Goal: Find specific page/section: Find specific page/section

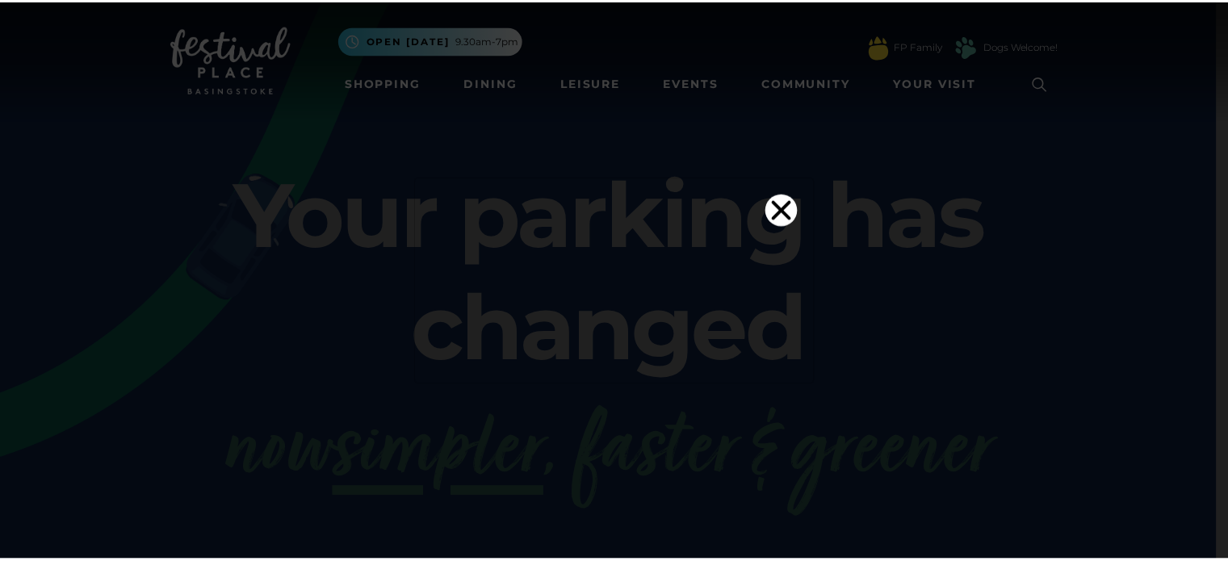
scroll to position [3, 0]
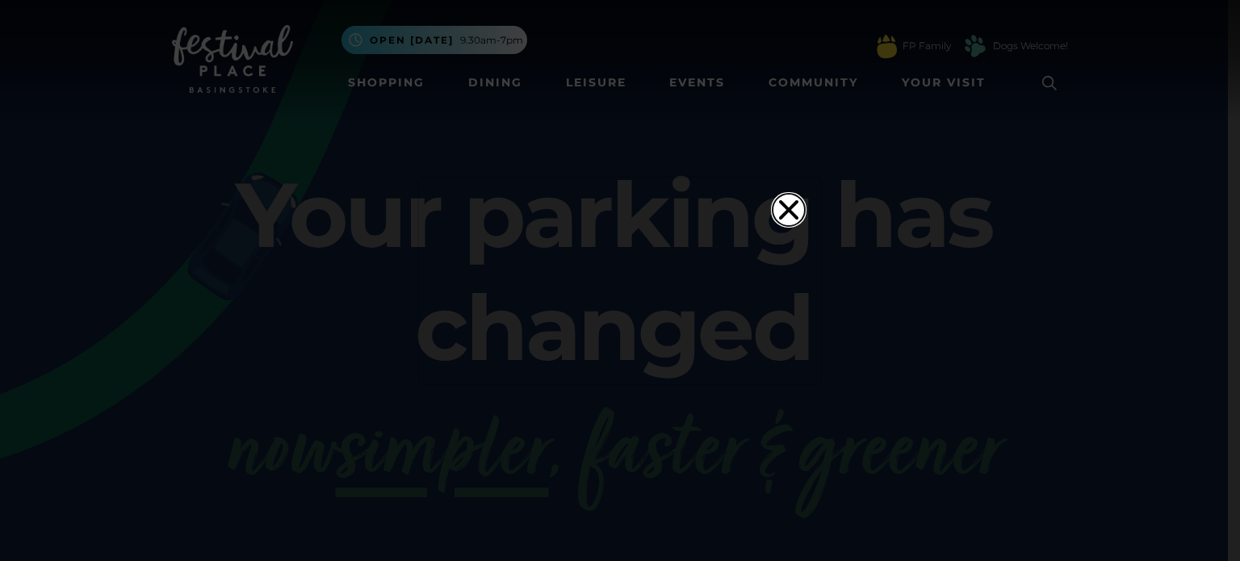
click at [779, 199] on icon "Close" at bounding box center [788, 208] width 19 height 19
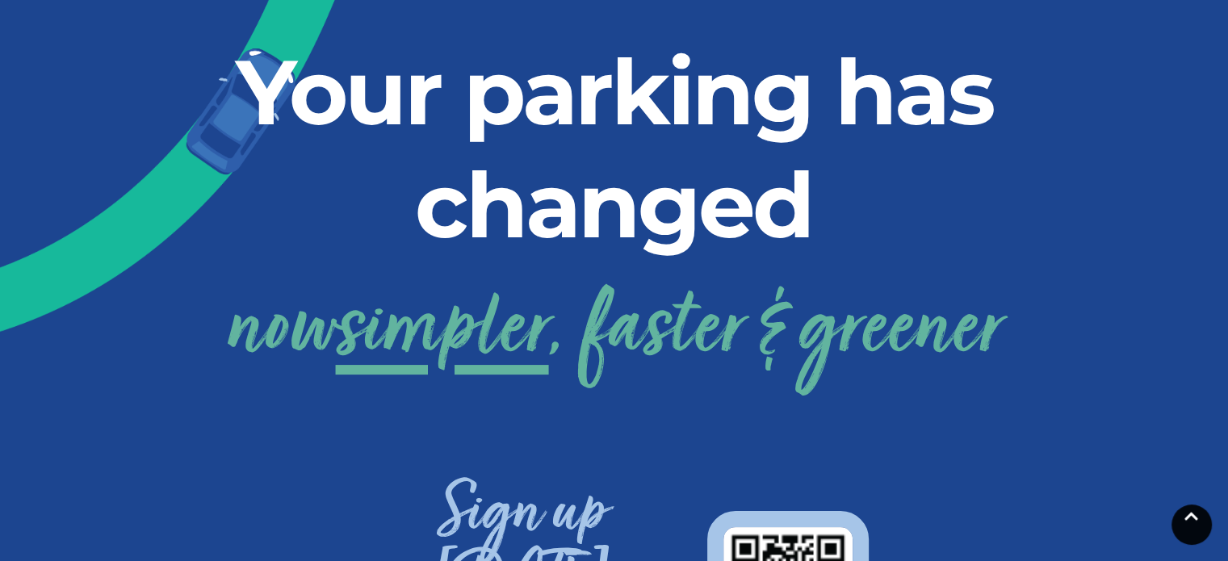
scroll to position [509, 0]
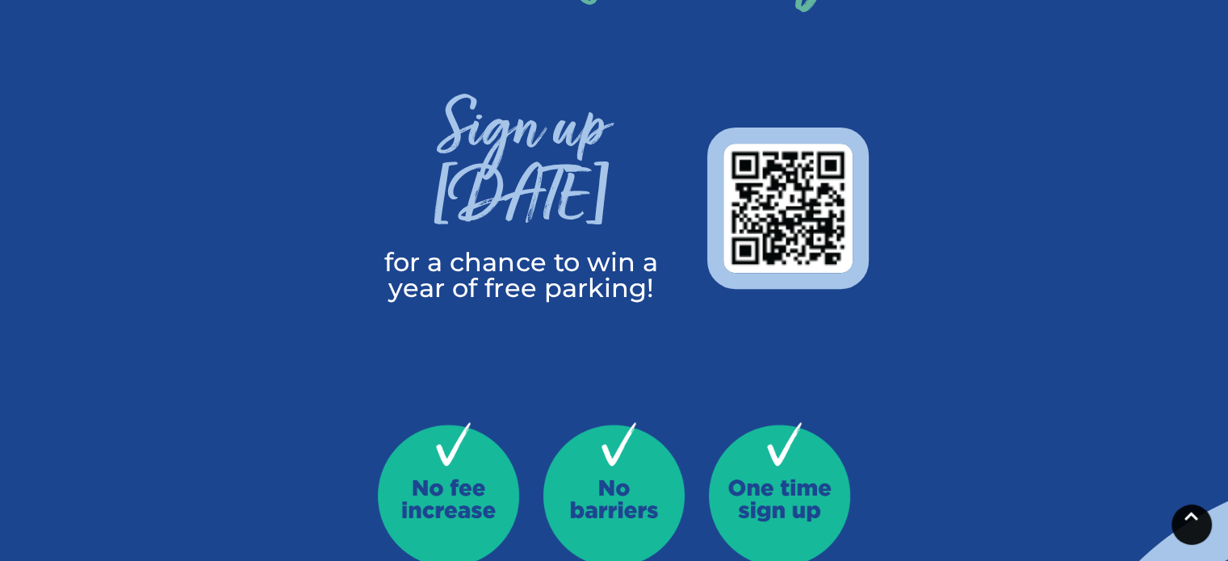
click at [1196, 517] on icon at bounding box center [1191, 515] width 14 height 15
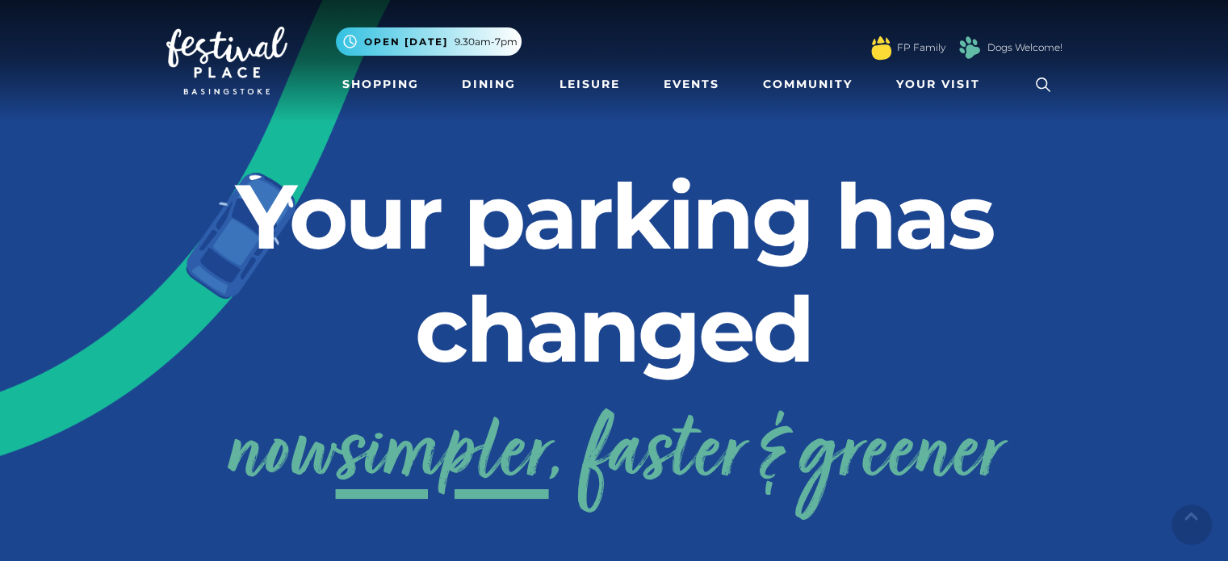
scroll to position [0, 0]
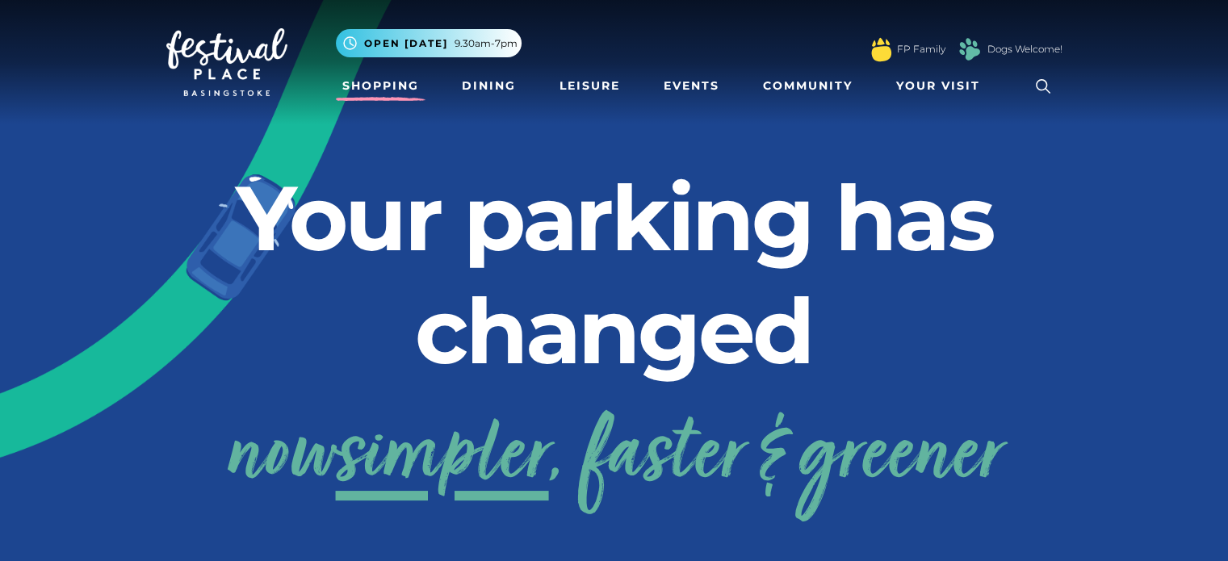
click at [377, 86] on link "Shopping" at bounding box center [381, 86] width 90 height 30
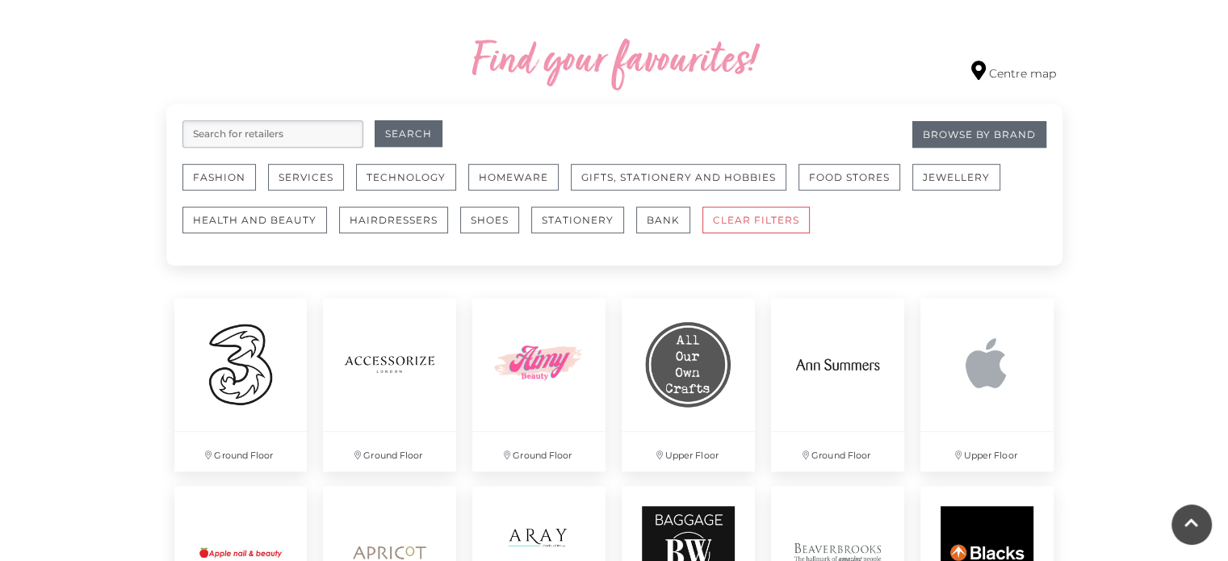
scroll to position [932, 0]
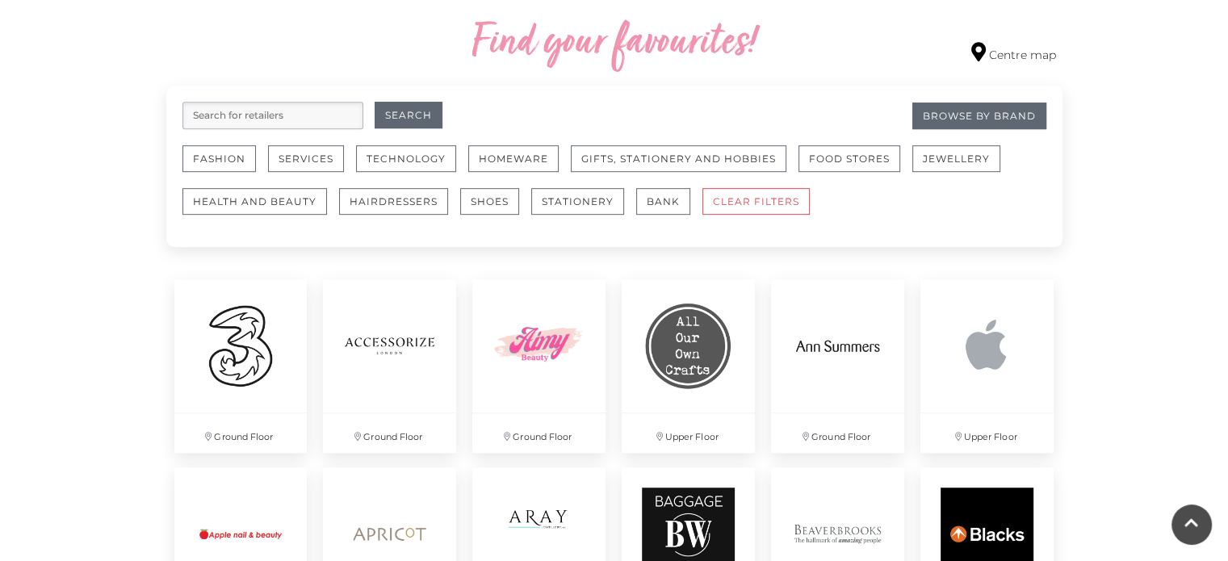
click at [308, 110] on input "search" at bounding box center [272, 115] width 181 height 27
type input "menkind"
click at [374, 102] on button "Search" at bounding box center [408, 115] width 68 height 27
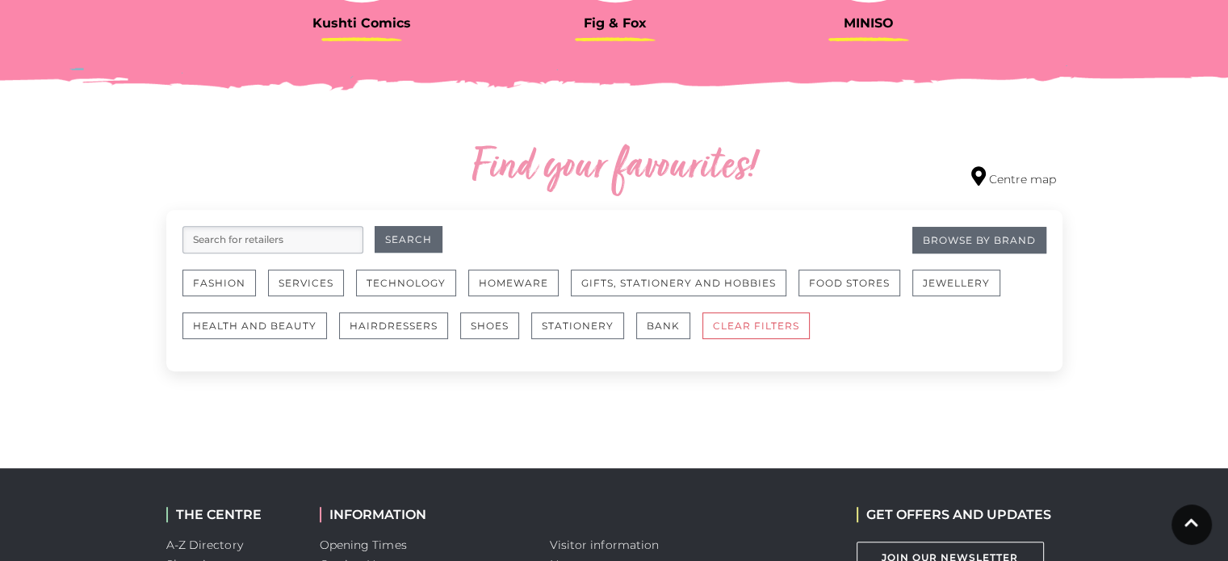
scroll to position [806, 0]
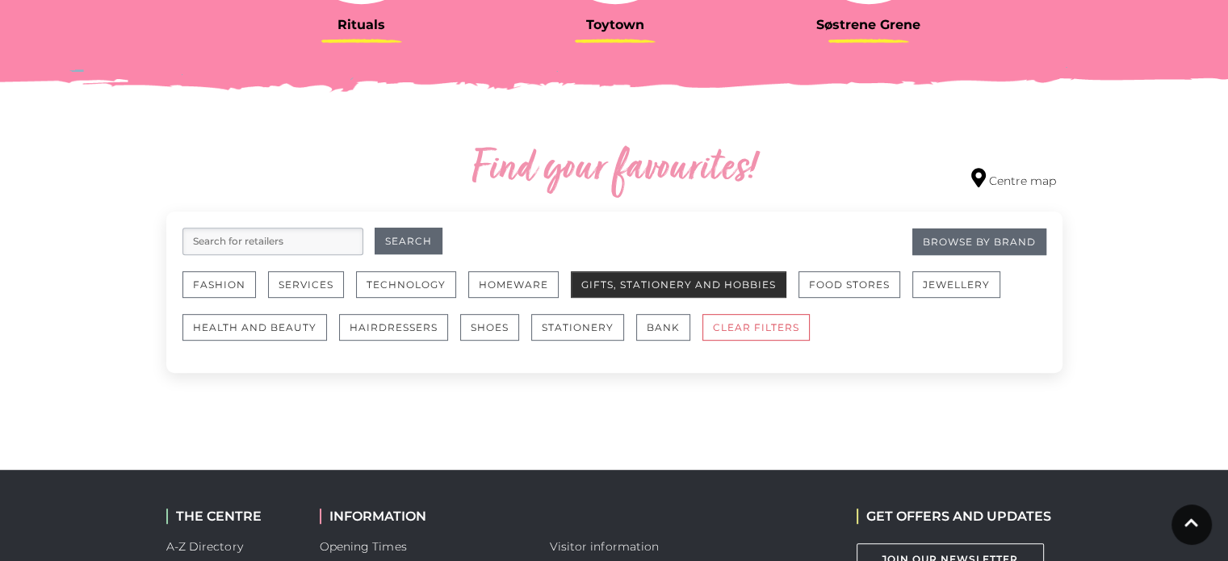
click at [714, 281] on button "Gifts, Stationery and Hobbies" at bounding box center [678, 284] width 215 height 27
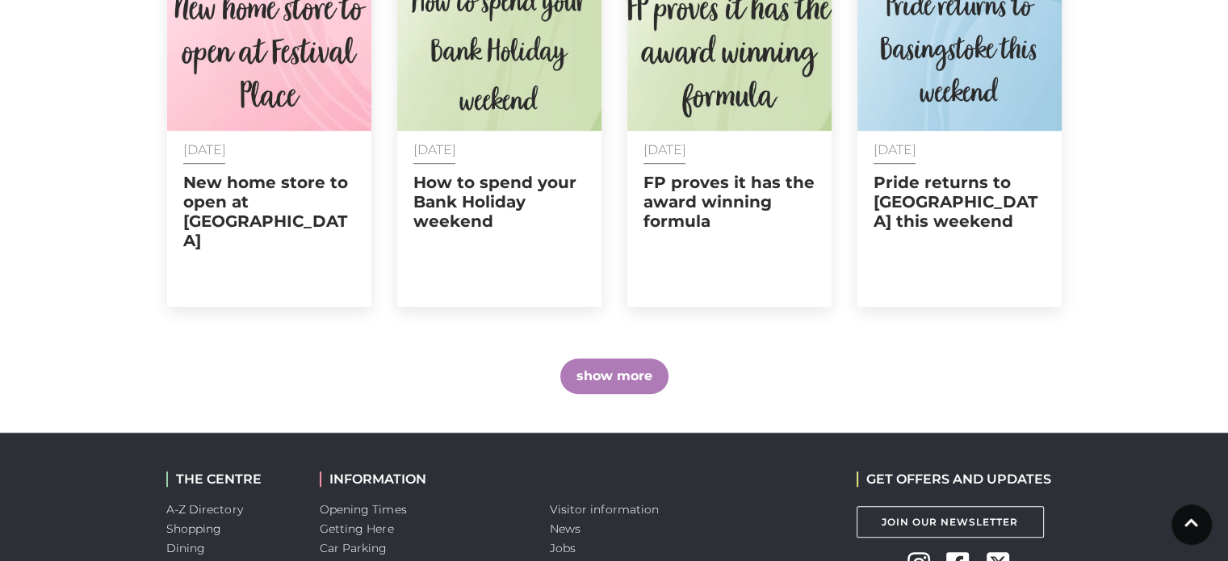
scroll to position [1116, 0]
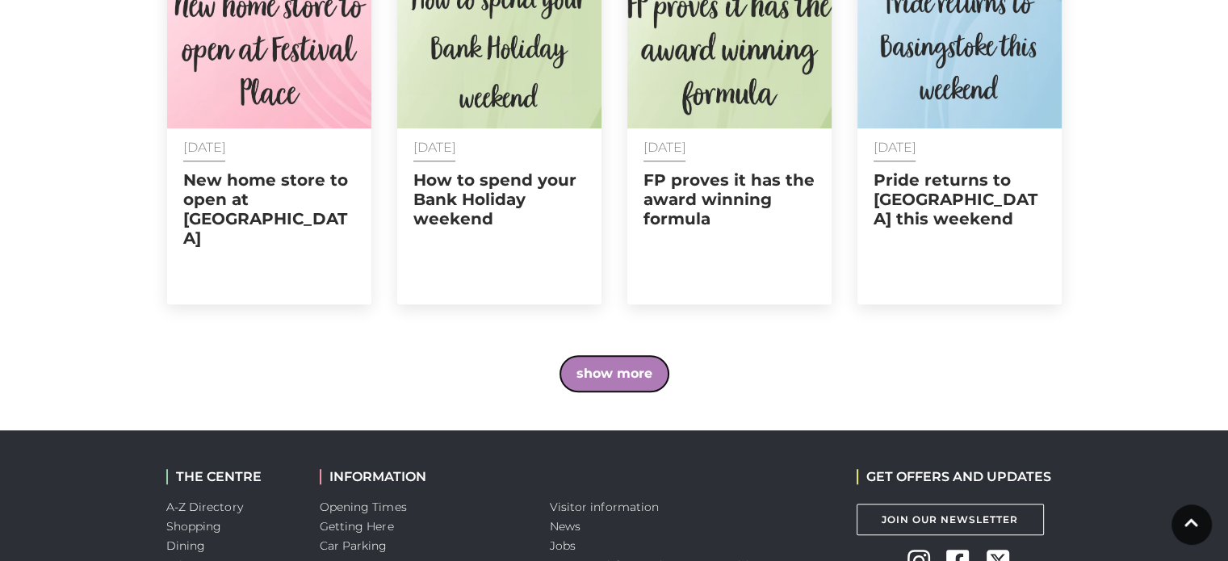
click at [596, 356] on button "show more" at bounding box center [614, 374] width 108 height 36
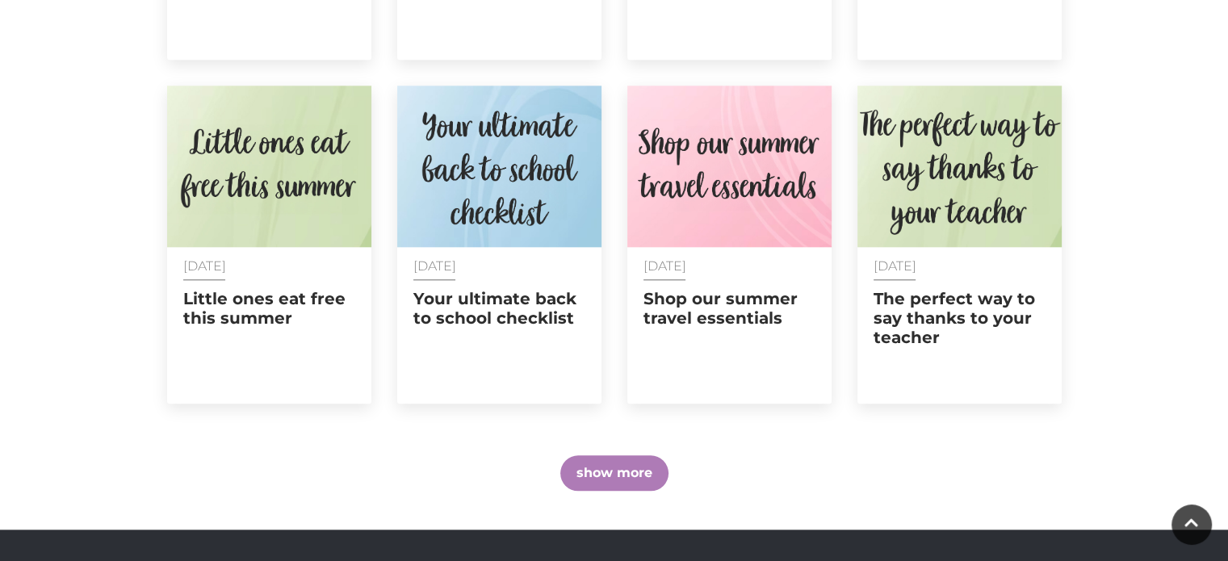
scroll to position [1738, 0]
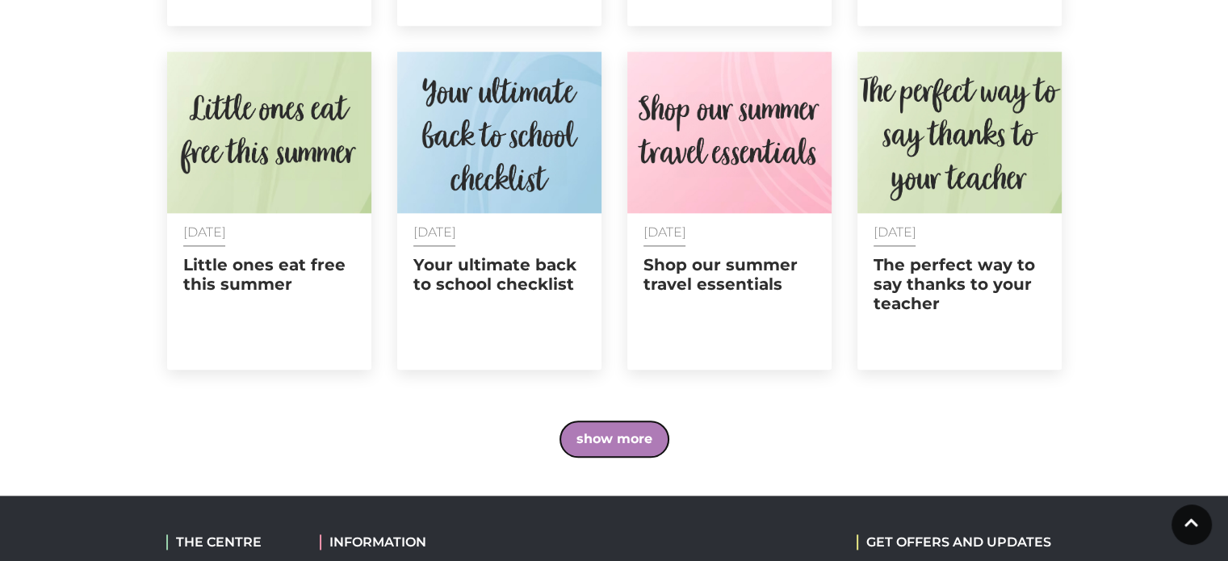
click at [623, 421] on button "show more" at bounding box center [614, 439] width 108 height 36
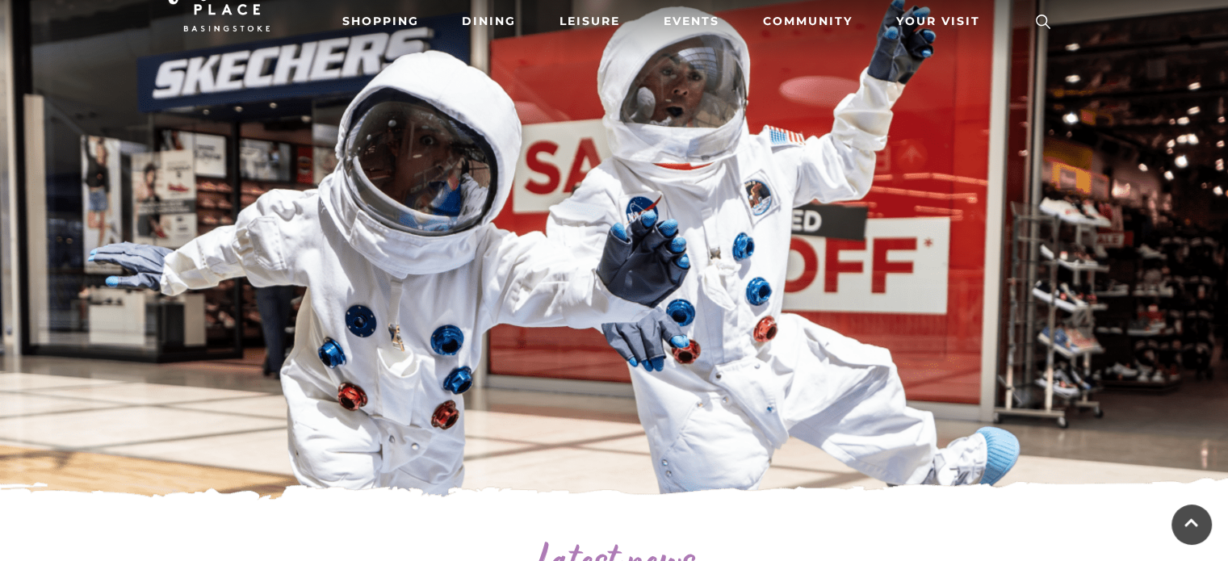
scroll to position [9, 0]
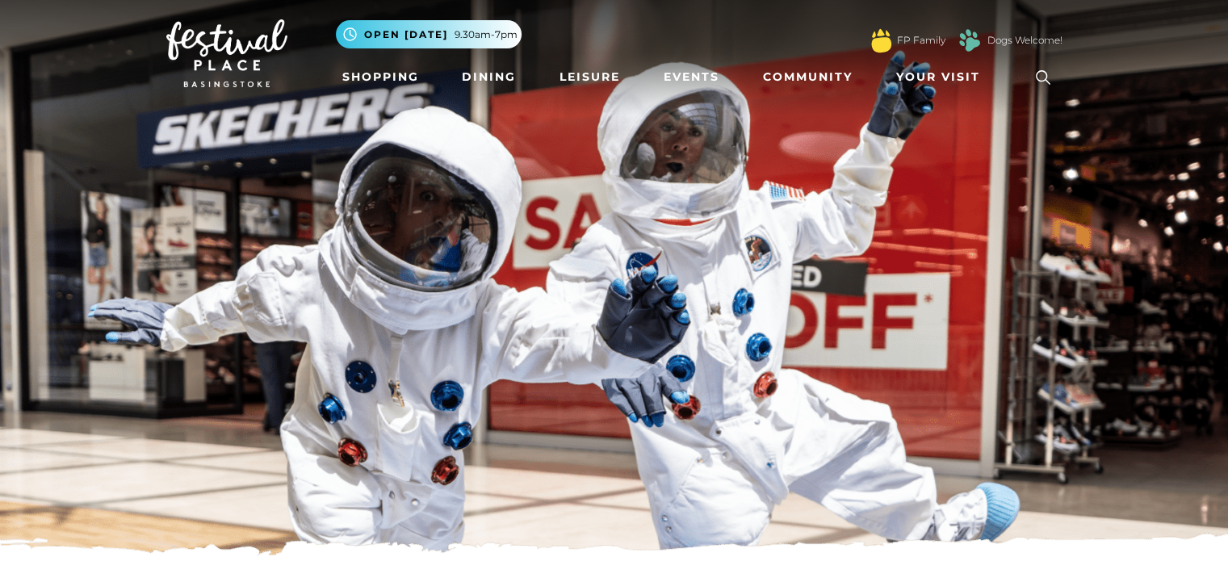
click at [1049, 75] on icon at bounding box center [1043, 77] width 24 height 24
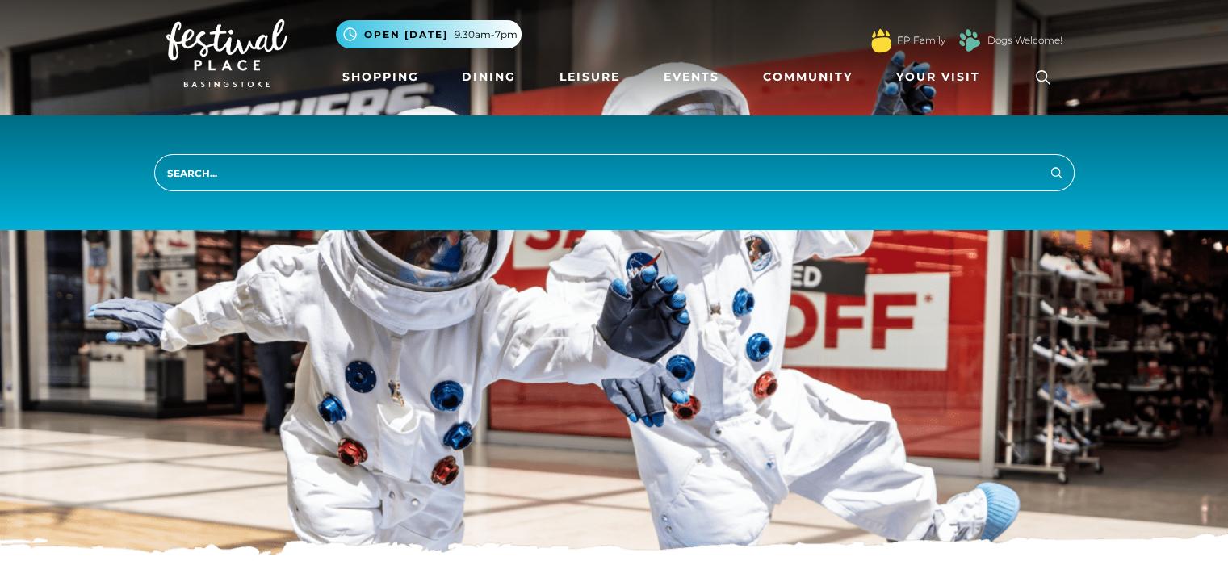
click at [892, 174] on input "search" at bounding box center [614, 172] width 920 height 37
type input "new stores"
click at [1047, 162] on button "Search" at bounding box center [1056, 172] width 19 height 20
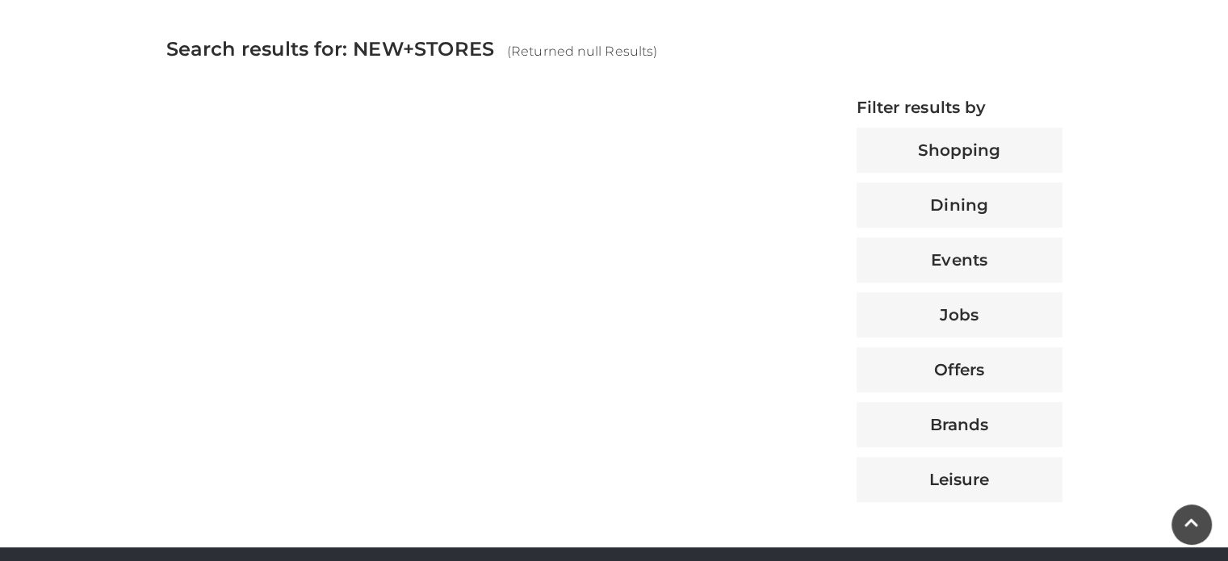
scroll to position [604, 0]
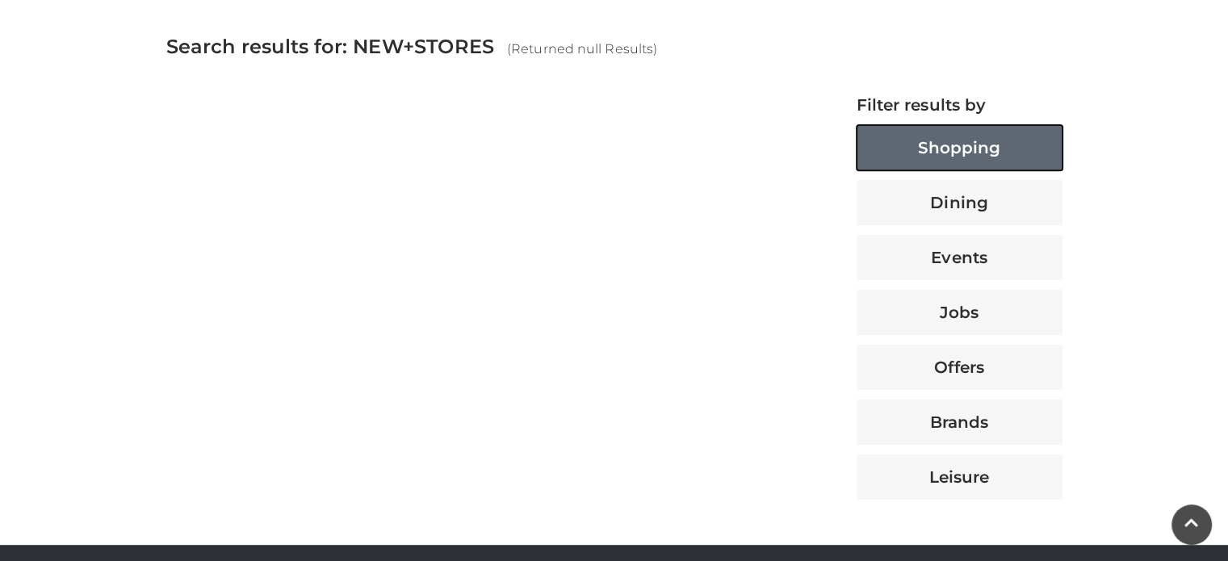
click at [995, 144] on button "Shopping" at bounding box center [959, 147] width 206 height 45
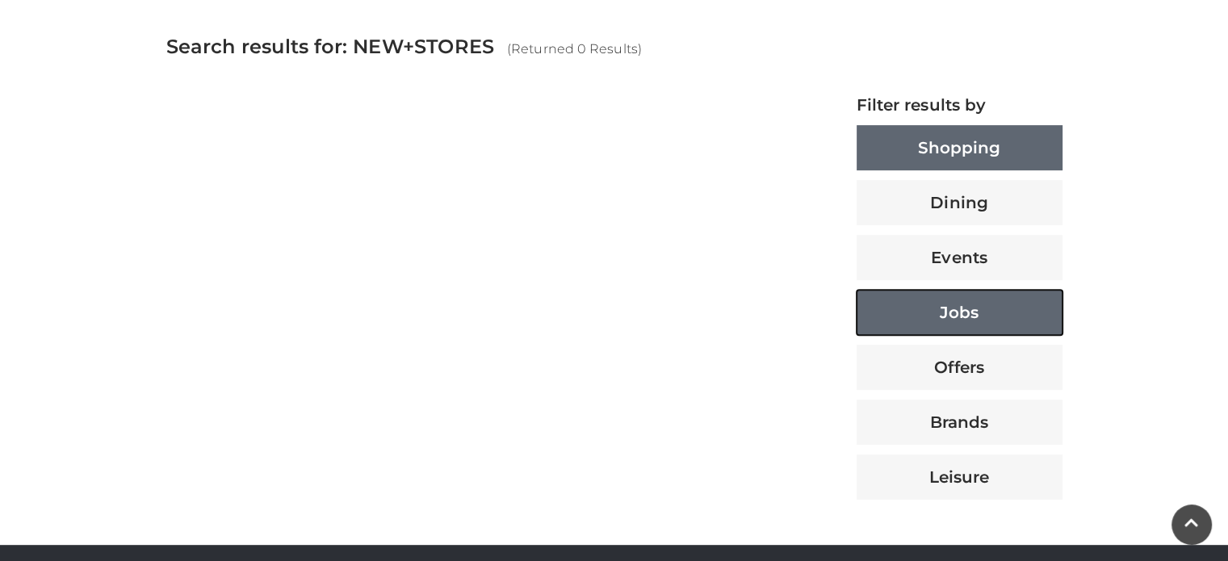
click at [959, 295] on button "Jobs" at bounding box center [959, 312] width 206 height 45
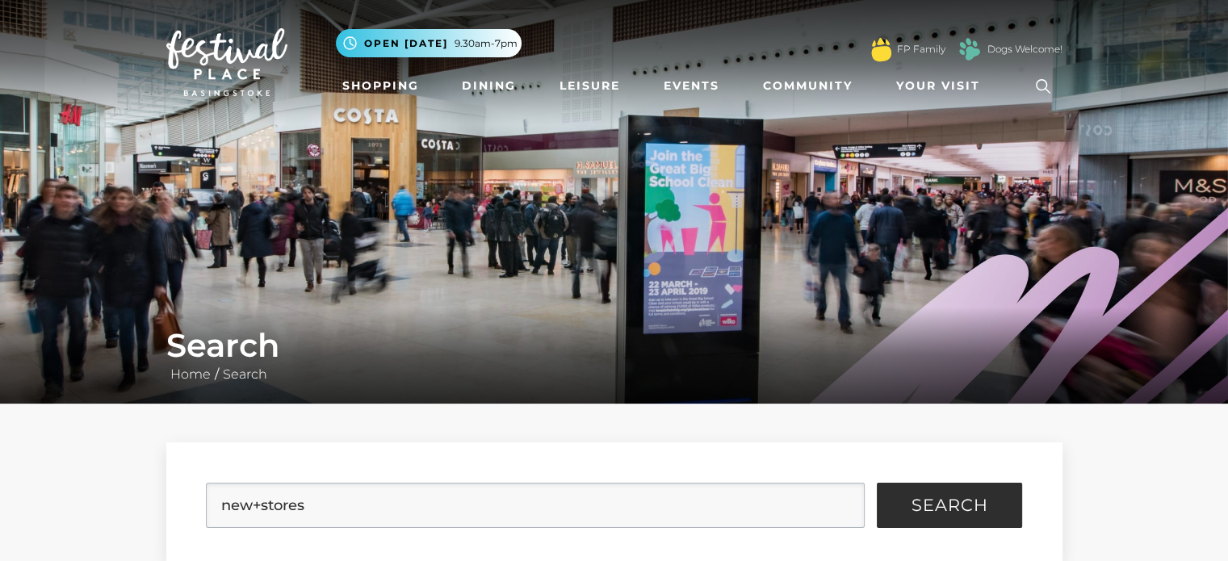
click at [216, 63] on img at bounding box center [226, 62] width 121 height 68
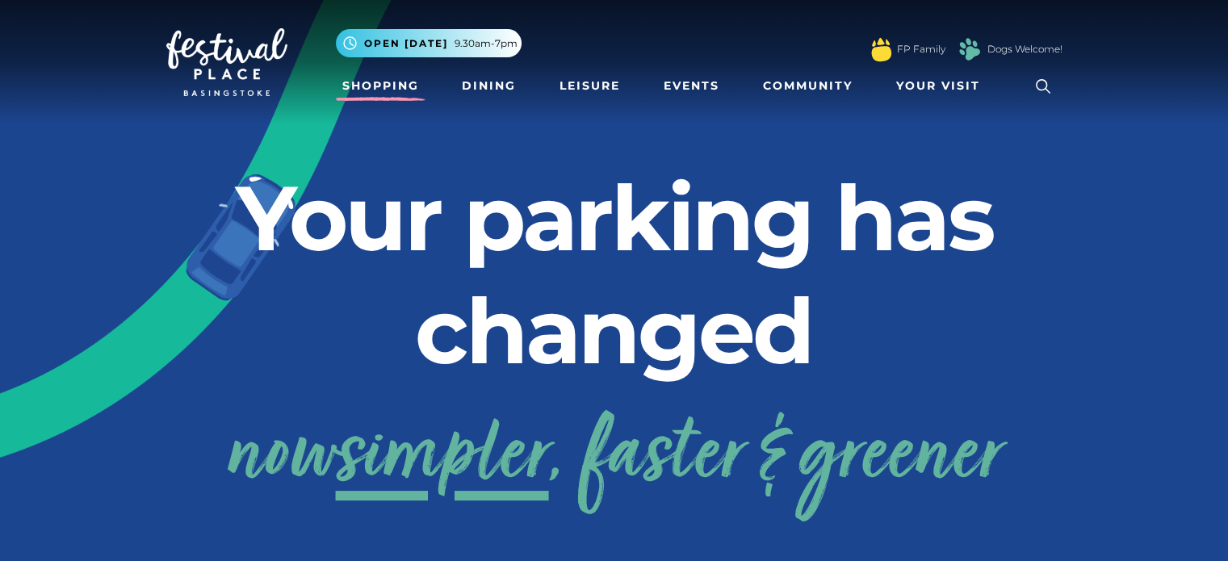
click at [400, 89] on link "Shopping" at bounding box center [381, 86] width 90 height 30
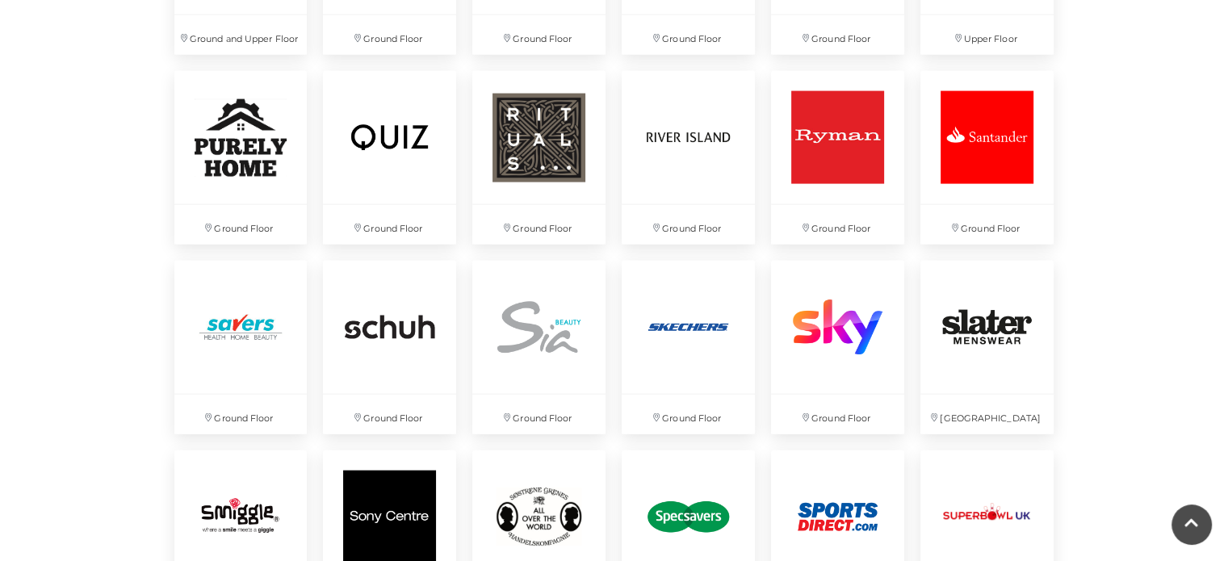
scroll to position [3339, 0]
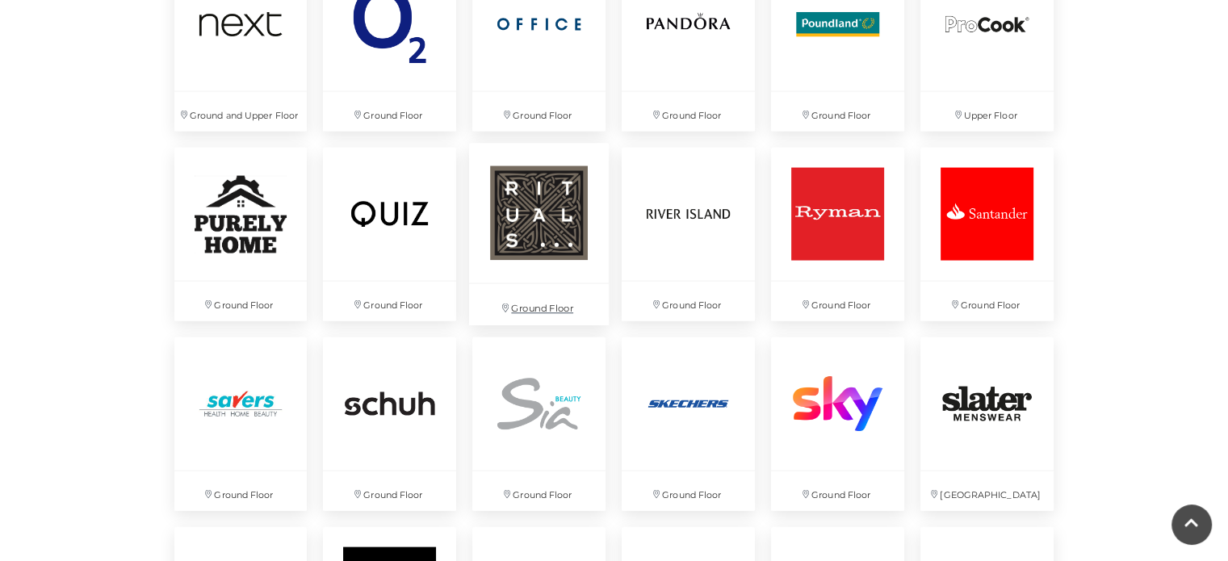
click at [536, 216] on img at bounding box center [539, 214] width 140 height 140
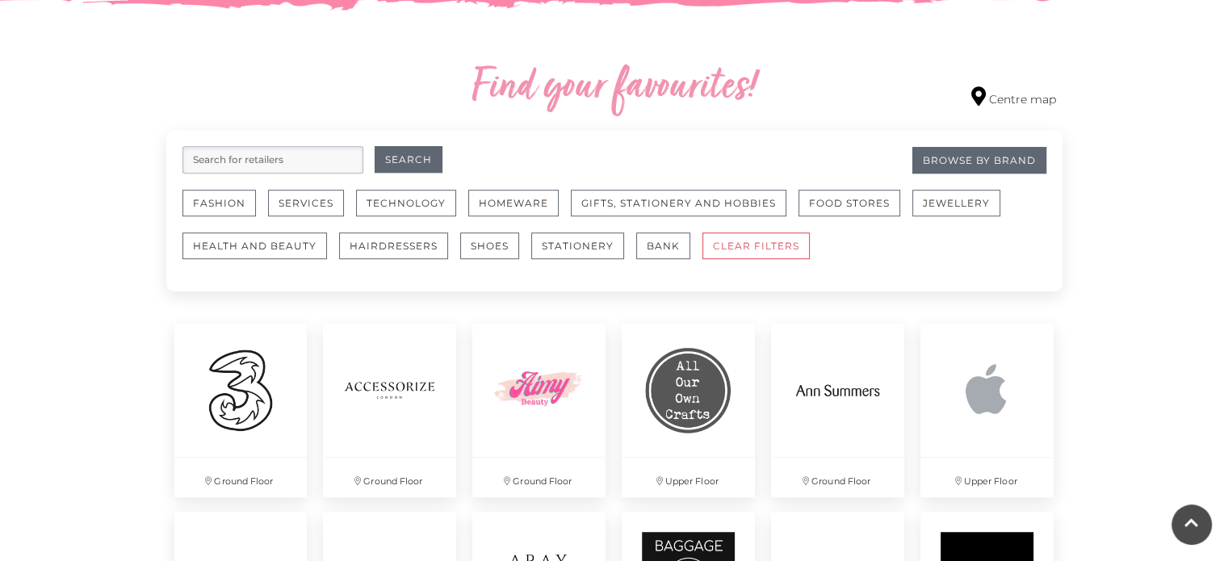
scroll to position [894, 0]
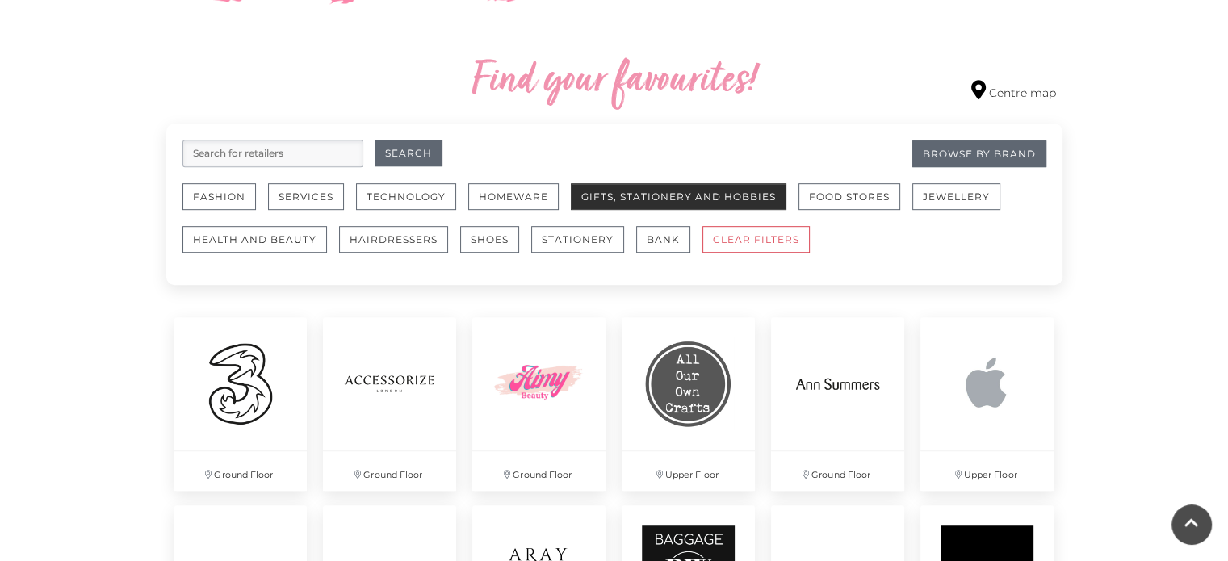
click at [739, 197] on button "Gifts, Stationery and Hobbies" at bounding box center [678, 196] width 215 height 27
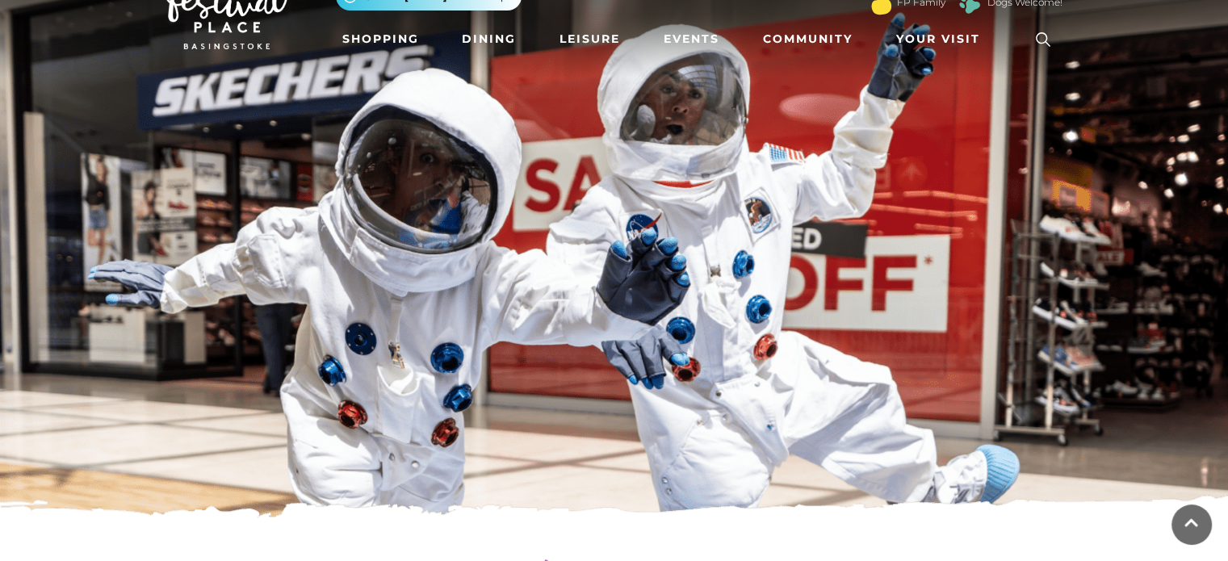
scroll to position [33, 0]
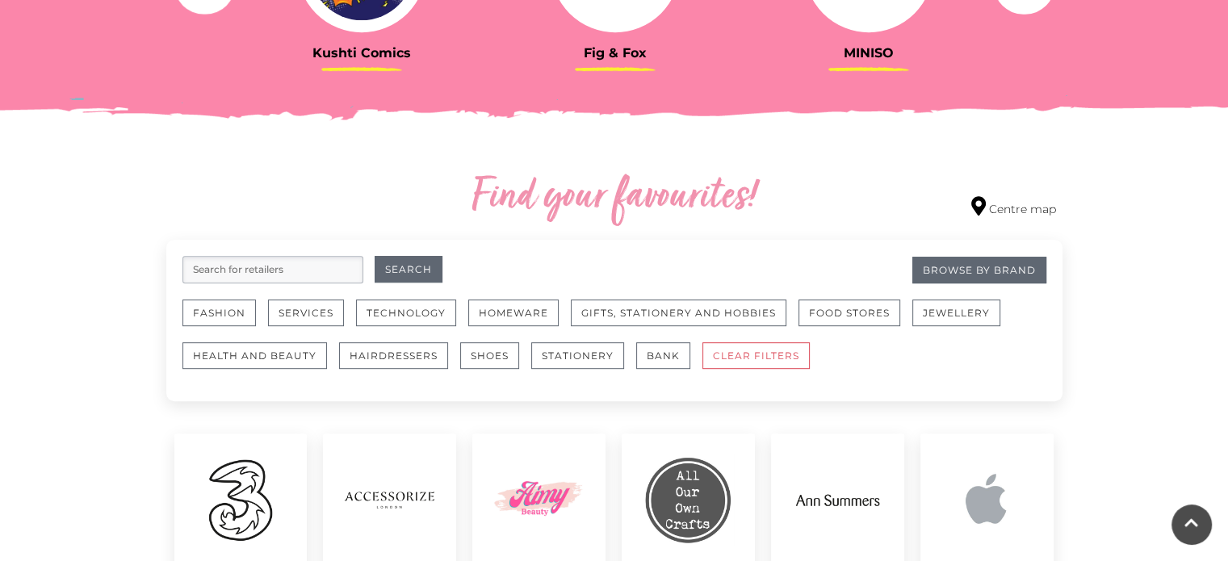
scroll to position [759, 0]
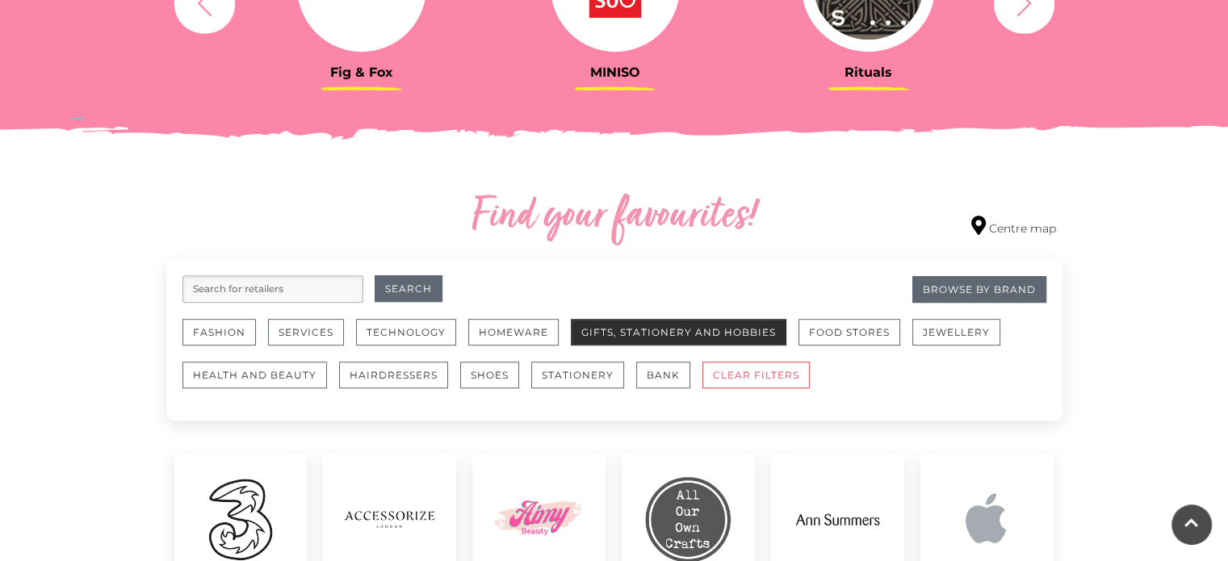
click at [696, 332] on button "Gifts, Stationery and Hobbies" at bounding box center [678, 332] width 215 height 27
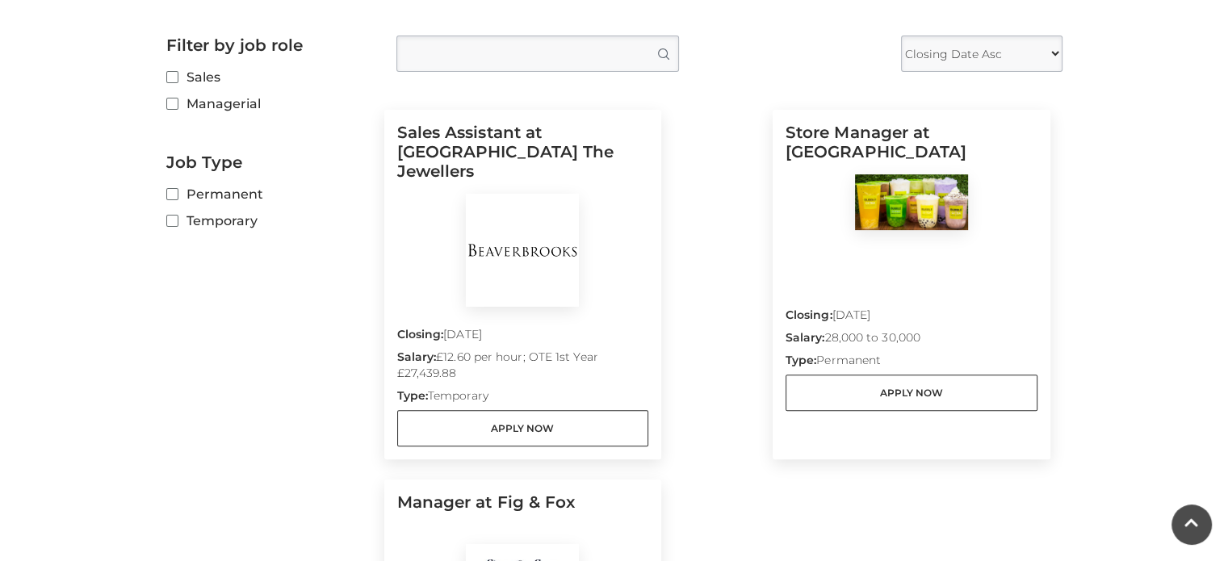
scroll to position [413, 0]
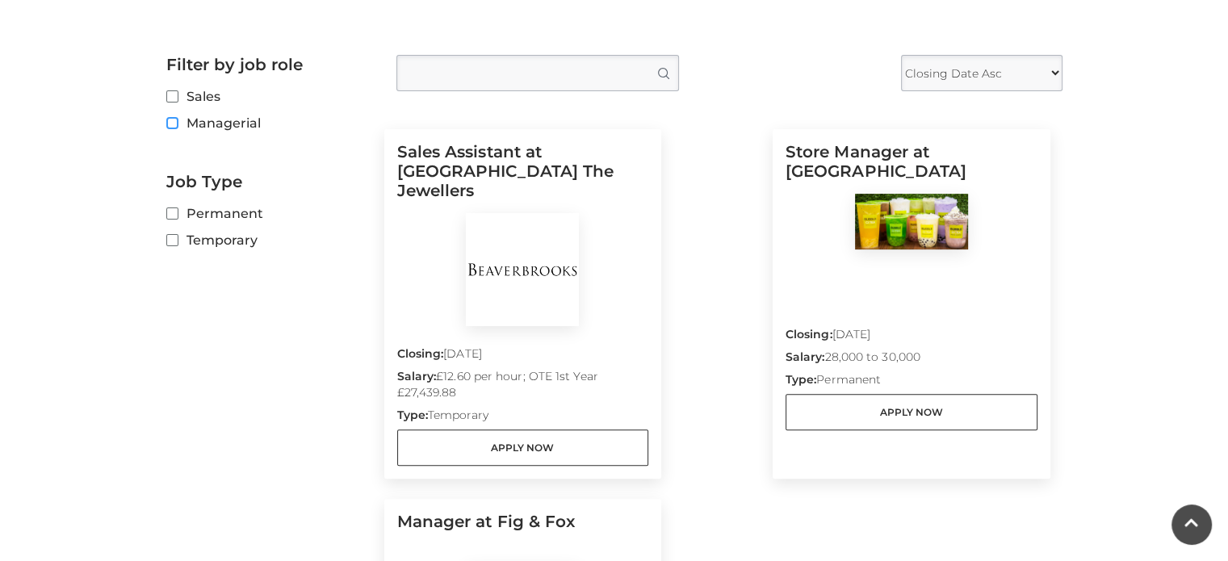
click at [169, 119] on input "Managerial" at bounding box center [171, 124] width 10 height 10
checkbox input "true"
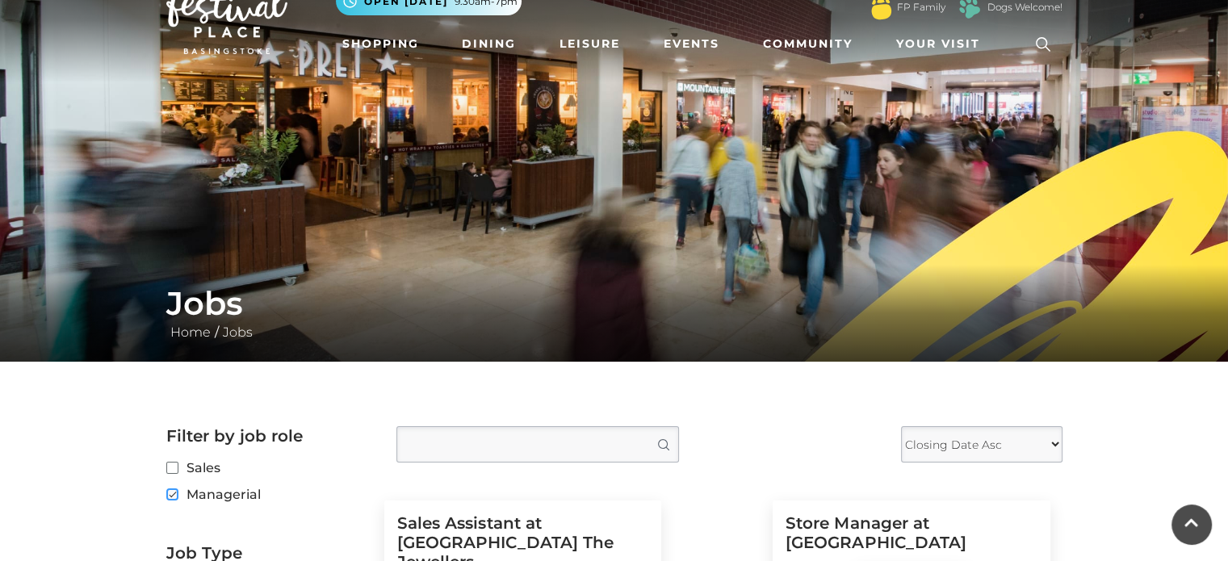
scroll to position [27, 0]
